Goal: Task Accomplishment & Management: Complete application form

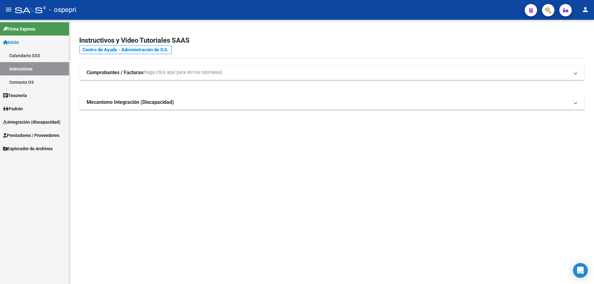
click at [11, 11] on mat-icon "menu" at bounding box center [8, 9] width 7 height 7
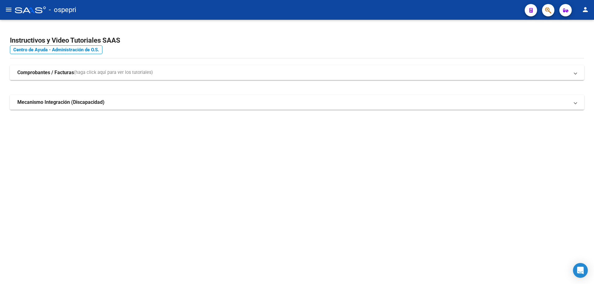
click at [11, 11] on mat-icon "menu" at bounding box center [8, 9] width 7 height 7
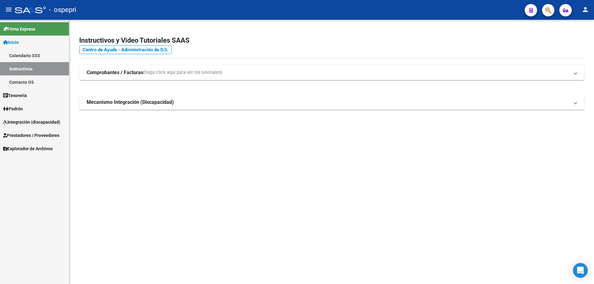
click at [18, 40] on span "Inicio" at bounding box center [11, 42] width 16 height 7
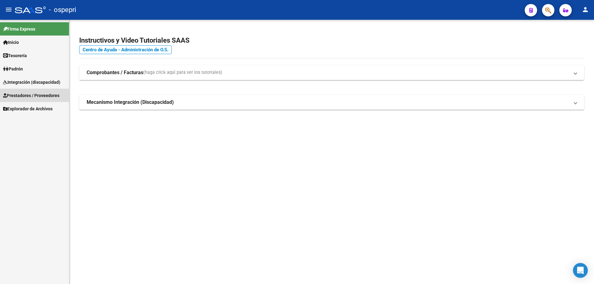
click at [35, 97] on span "Prestadores / Proveedores" at bounding box center [31, 95] width 56 height 7
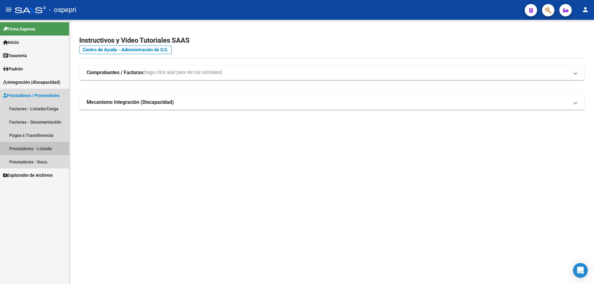
click at [48, 150] on link "Prestadores - Listado" at bounding box center [34, 148] width 69 height 13
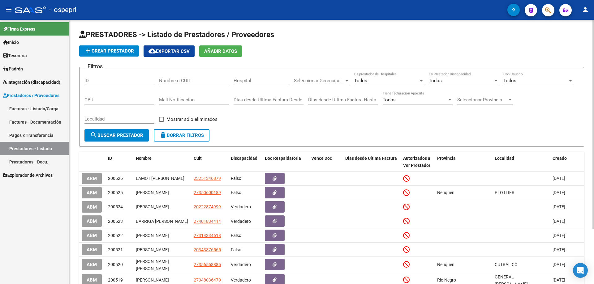
click at [126, 47] on button "add Crear Prestador" at bounding box center [109, 50] width 60 height 11
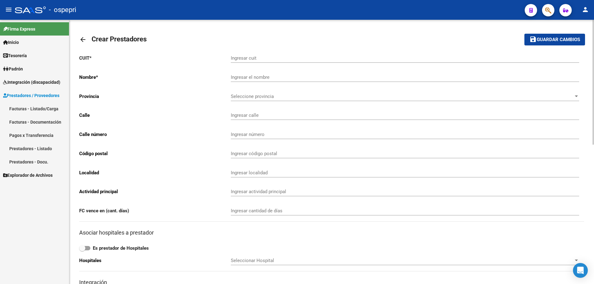
click at [249, 58] on input "Ingresar cuit" at bounding box center [405, 58] width 348 height 6
paste input "27-33918000-3"
type input "27-33918000-3"
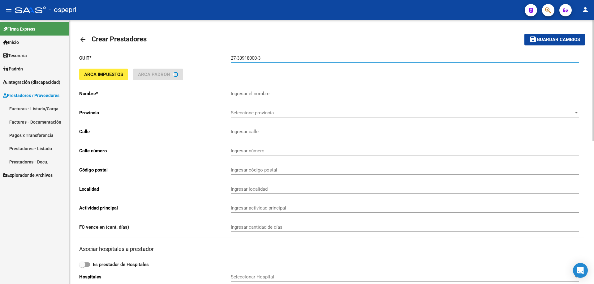
type input "[PERSON_NAME]"
type input "PEÑA 2258 Piso:7 Dpto:23"
type input "495"
type input "7203"
type input "RAUCH"
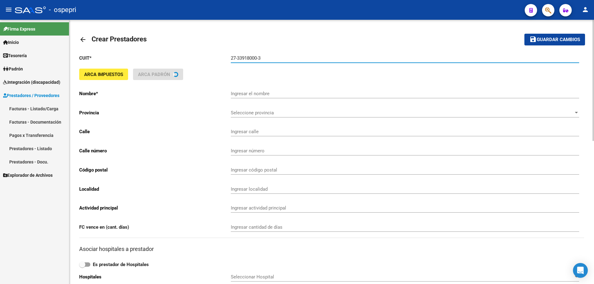
type input "869090"
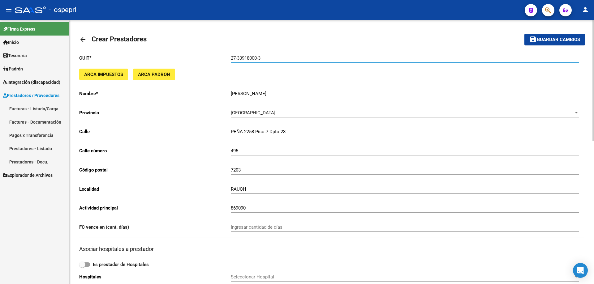
type input "27-33918000-3"
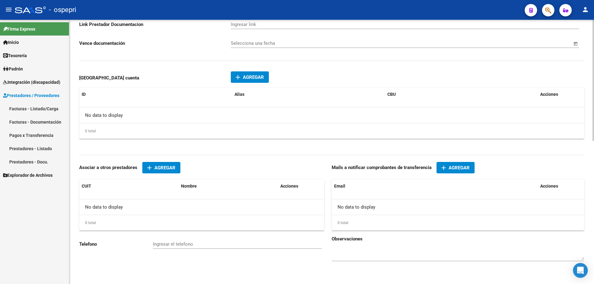
scroll to position [312, 0]
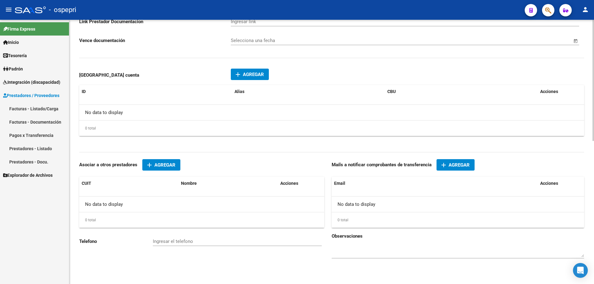
click at [103, 208] on div "No data to display" at bounding box center [201, 204] width 245 height 15
click at [103, 219] on div "0 total" at bounding box center [201, 219] width 245 height 15
click at [466, 164] on span "Agregar" at bounding box center [458, 165] width 21 height 6
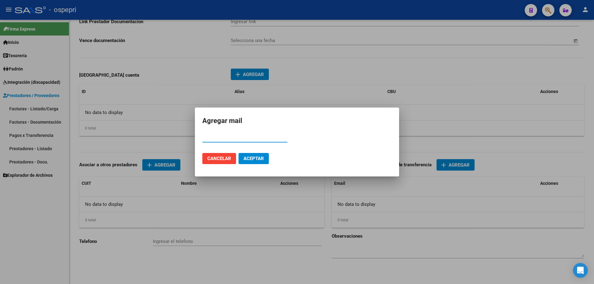
click at [248, 138] on input "Email" at bounding box center [244, 138] width 85 height 6
paste input "[EMAIL_ADDRESS][DOMAIN_NAME]"
type input "[EMAIL_ADDRESS][DOMAIN_NAME]"
click at [249, 158] on span "Aceptar" at bounding box center [253, 159] width 20 height 6
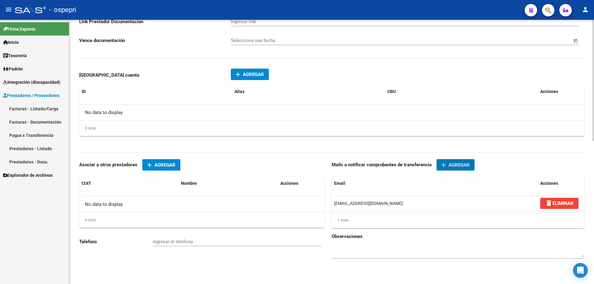
scroll to position [312, 0]
click at [117, 203] on div "No data to display" at bounding box center [201, 203] width 245 height 15
click at [183, 240] on input "Ingresar el telefono" at bounding box center [237, 242] width 169 height 6
paste input "01168209334"
type input "01168209334"
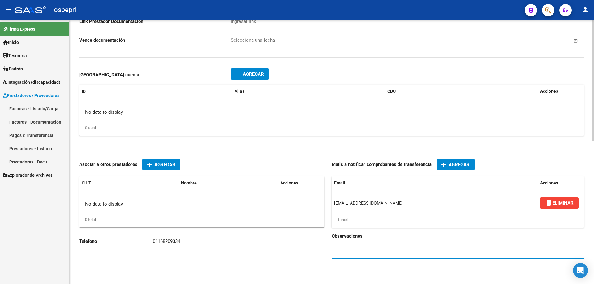
click at [292, 144] on div "add Agregar Prestador cuenta ID Alias CBU Acciones No data to display 0 total 1" at bounding box center [331, 105] width 505 height 80
click at [326, 185] on div "Asociar a otros prestadores add Agregar CUIT Nombre Acciones No data to display…" at bounding box center [205, 196] width 252 height 74
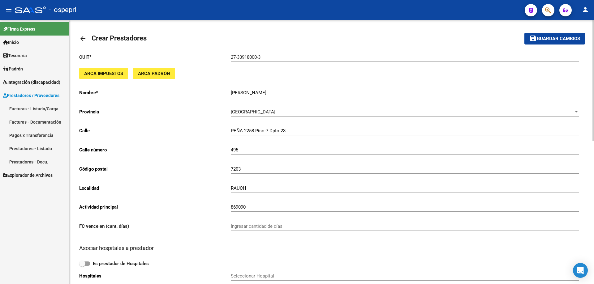
scroll to position [0, 0]
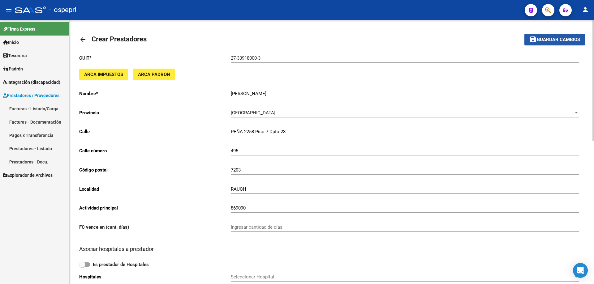
click at [561, 40] on span "Guardar cambios" at bounding box center [557, 40] width 43 height 6
